Goal: Information Seeking & Learning: Learn about a topic

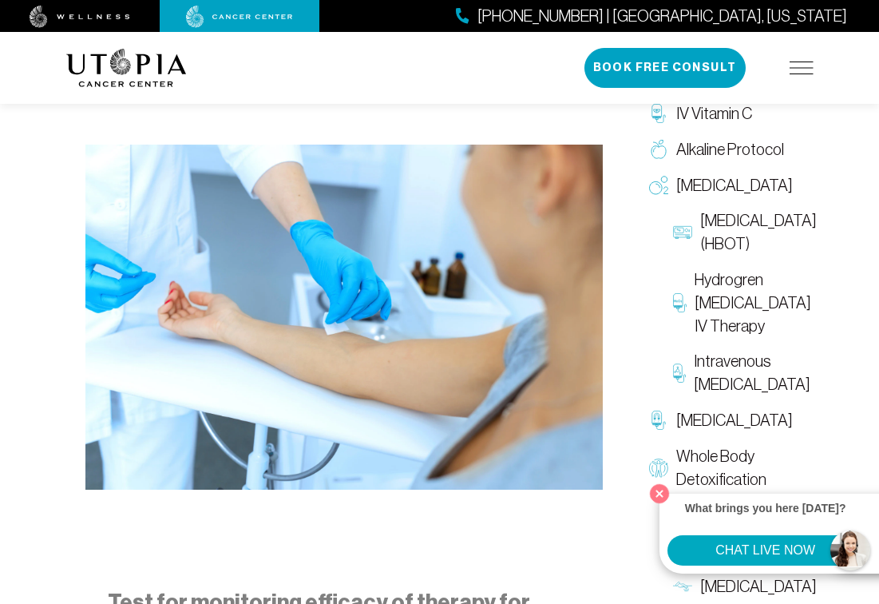
scroll to position [457, 0]
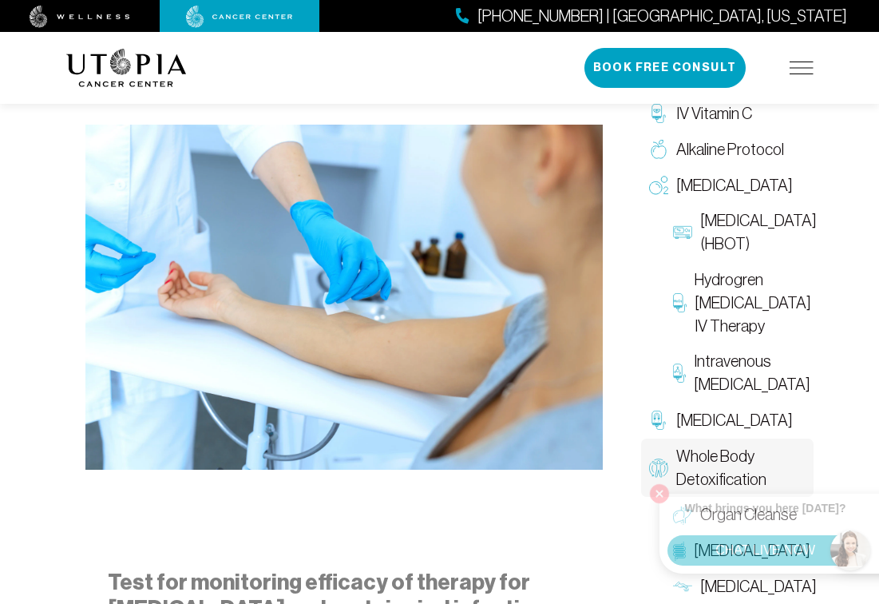
click at [657, 490] on link "Whole Body Detoxification" at bounding box center [727, 467] width 173 height 59
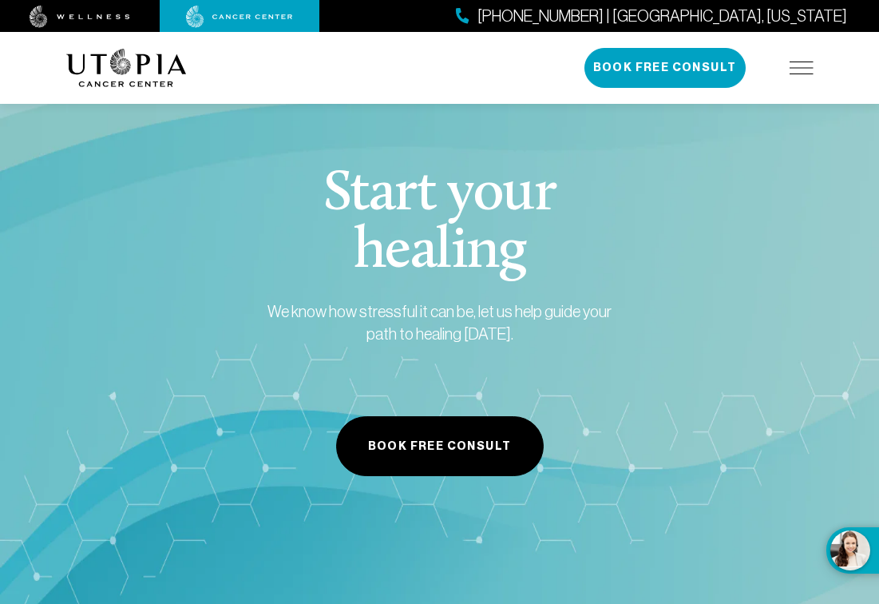
scroll to position [2841, 0]
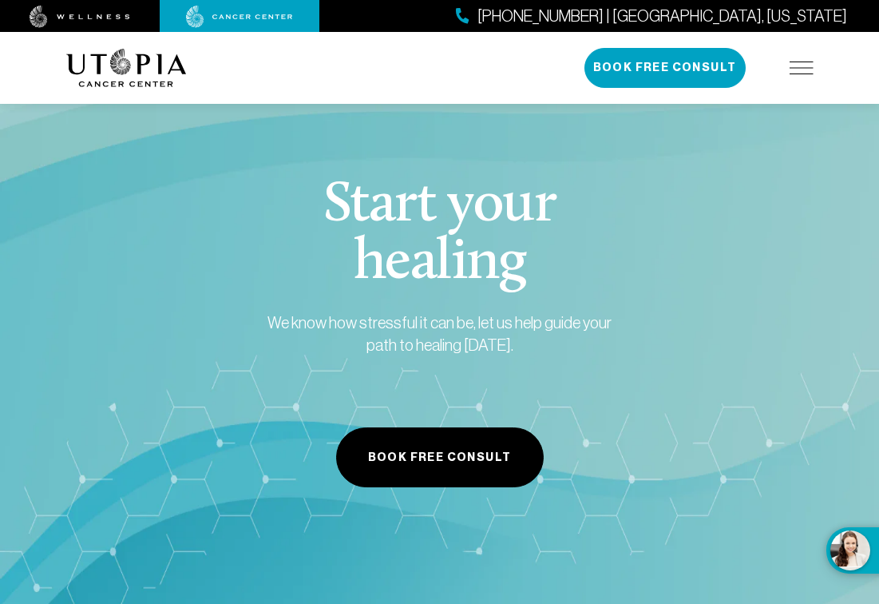
click at [794, 54] on div "[PHONE_NUMBER] | [GEOGRAPHIC_DATA], [US_STATE] Book Free Consult" at bounding box center [699, 68] width 229 height 40
click at [795, 73] on img at bounding box center [802, 67] width 24 height 13
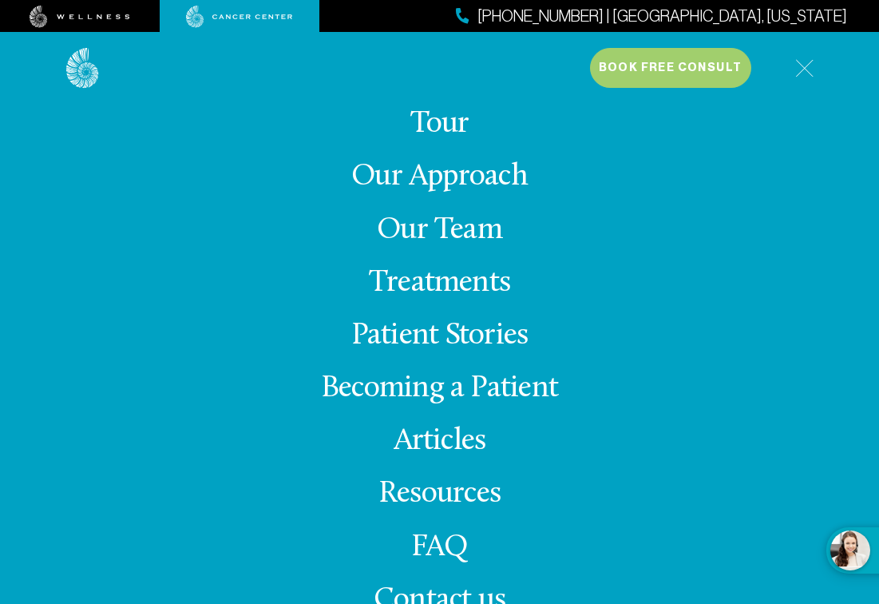
scroll to position [3207, 0]
click at [799, 63] on img at bounding box center [804, 68] width 18 height 18
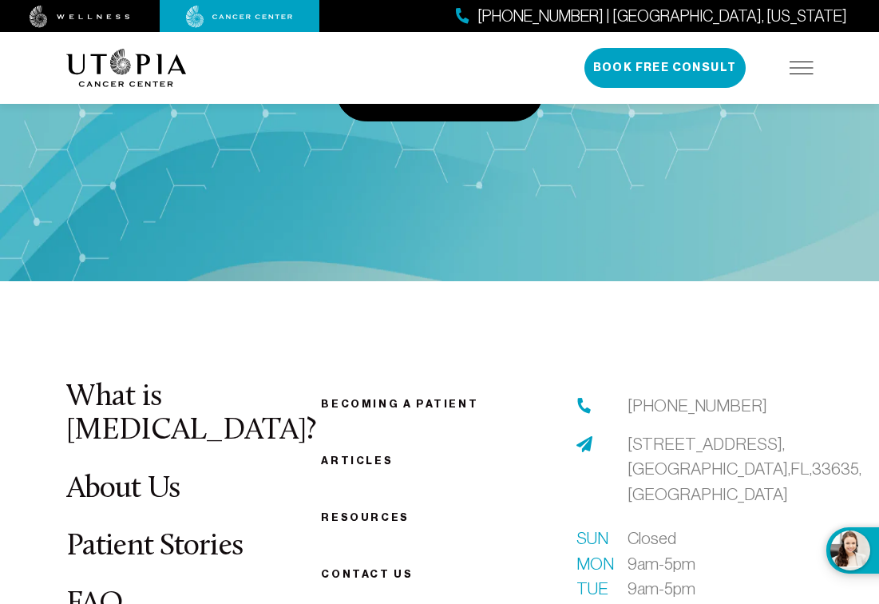
click at [340, 511] on link "Resources" at bounding box center [365, 517] width 88 height 12
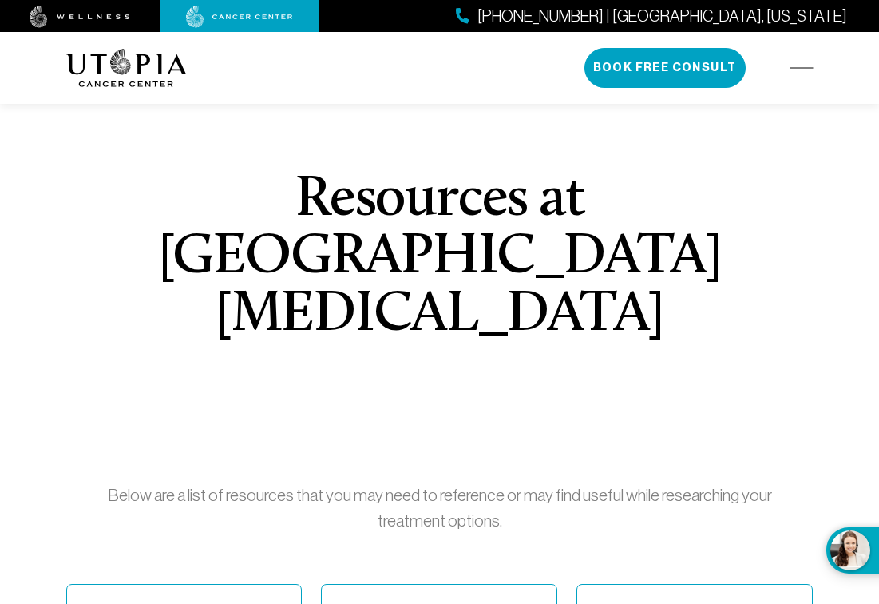
click at [805, 71] on img at bounding box center [802, 67] width 24 height 13
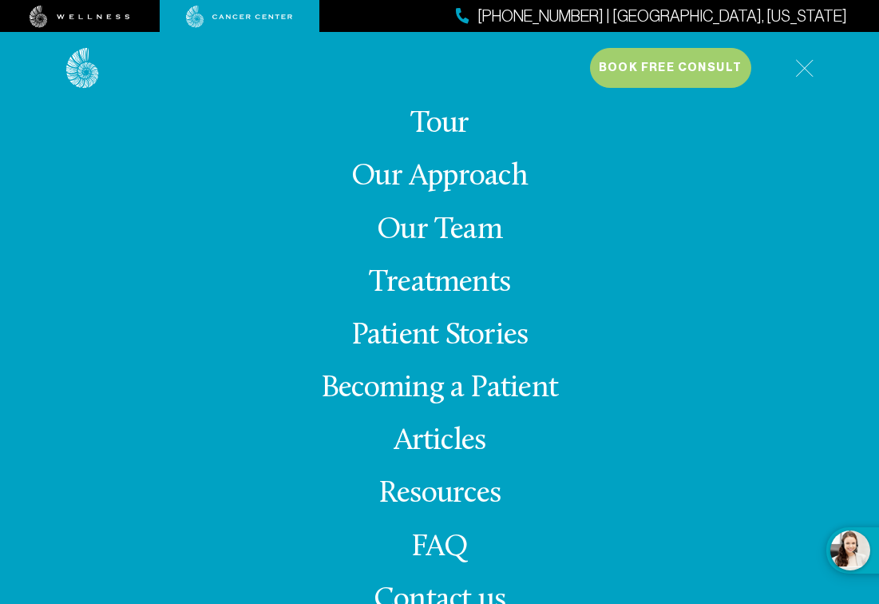
scroll to position [212, 0]
click at [804, 65] on img at bounding box center [804, 68] width 18 height 18
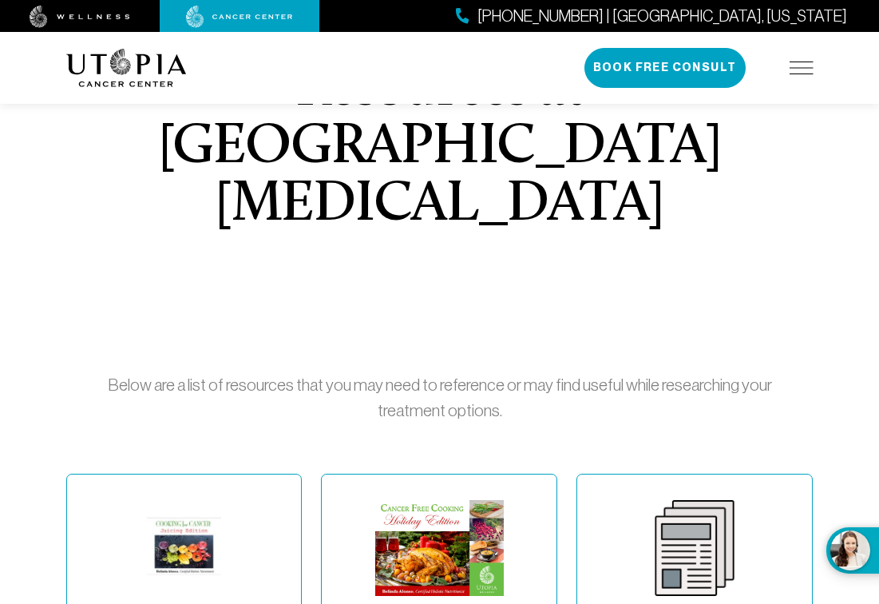
scroll to position [0, 0]
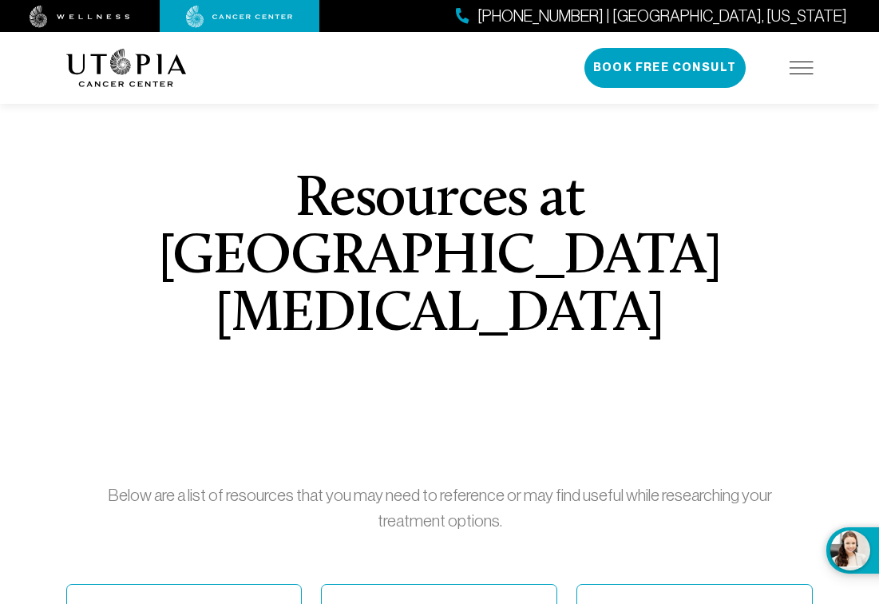
click at [110, 23] on img at bounding box center [80, 17] width 101 height 22
